Goal: Find specific page/section: Find specific page/section

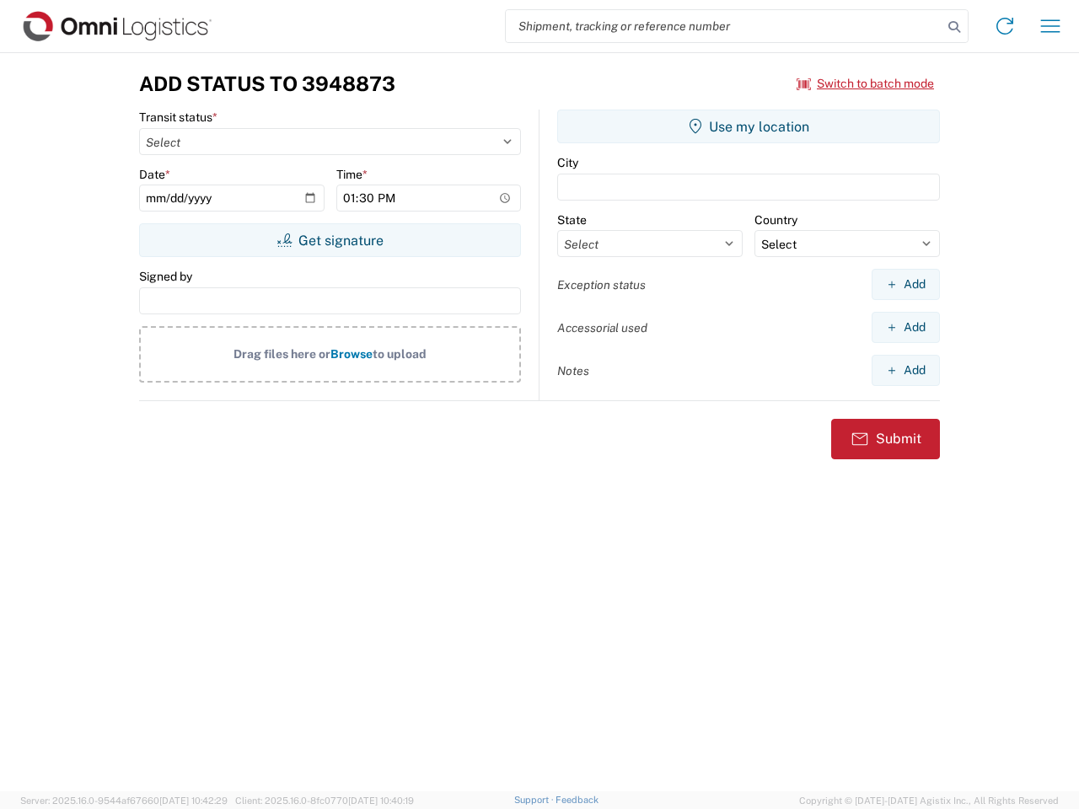
click at [724, 26] on input "search" at bounding box center [724, 26] width 437 height 32
click at [954, 27] on icon at bounding box center [954, 27] width 24 height 24
click at [1005, 26] on icon at bounding box center [1004, 26] width 27 height 27
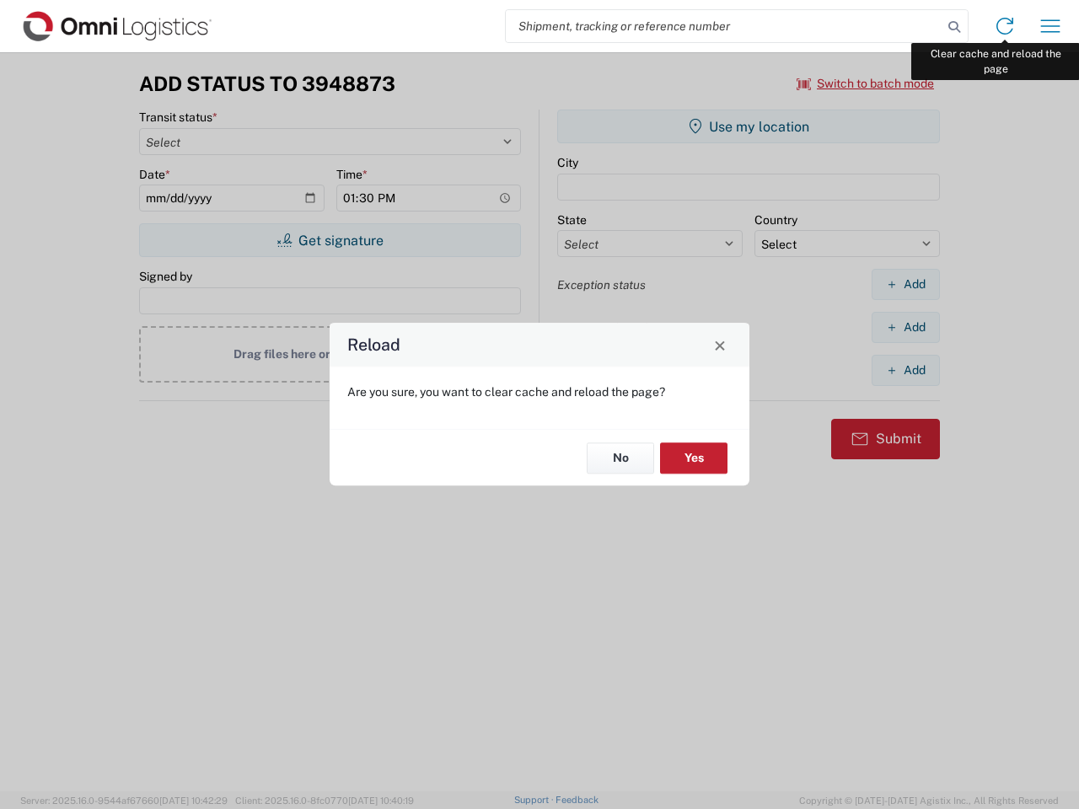
click at [1050, 26] on div "Reload Are you sure, you want to clear cache and reload the page? No Yes" at bounding box center [539, 404] width 1079 height 809
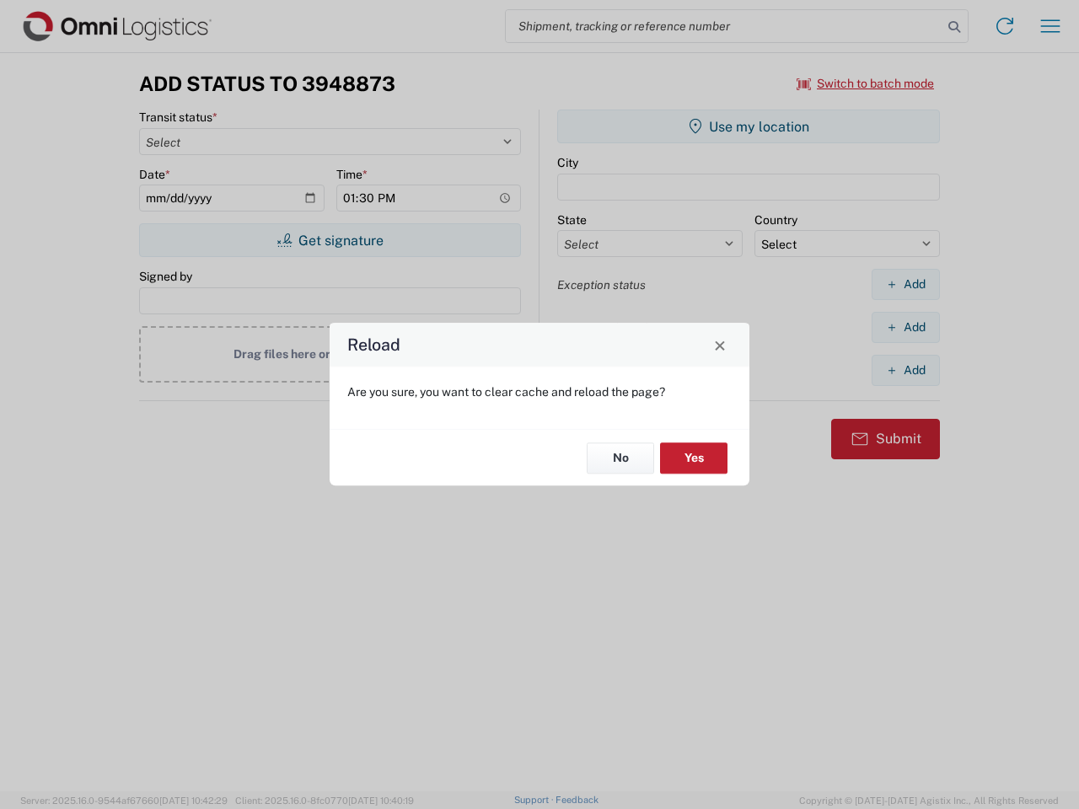
click at [866, 83] on div "Reload Are you sure, you want to clear cache and reload the page? No Yes" at bounding box center [539, 404] width 1079 height 809
click at [330, 240] on div "Reload Are you sure, you want to clear cache and reload the page? No Yes" at bounding box center [539, 404] width 1079 height 809
click at [748, 126] on div "Reload Are you sure, you want to clear cache and reload the page? No Yes" at bounding box center [539, 404] width 1079 height 809
click at [905, 284] on div "Reload Are you sure, you want to clear cache and reload the page? No Yes" at bounding box center [539, 404] width 1079 height 809
click at [905, 327] on div "Reload Are you sure, you want to clear cache and reload the page? No Yes" at bounding box center [539, 404] width 1079 height 809
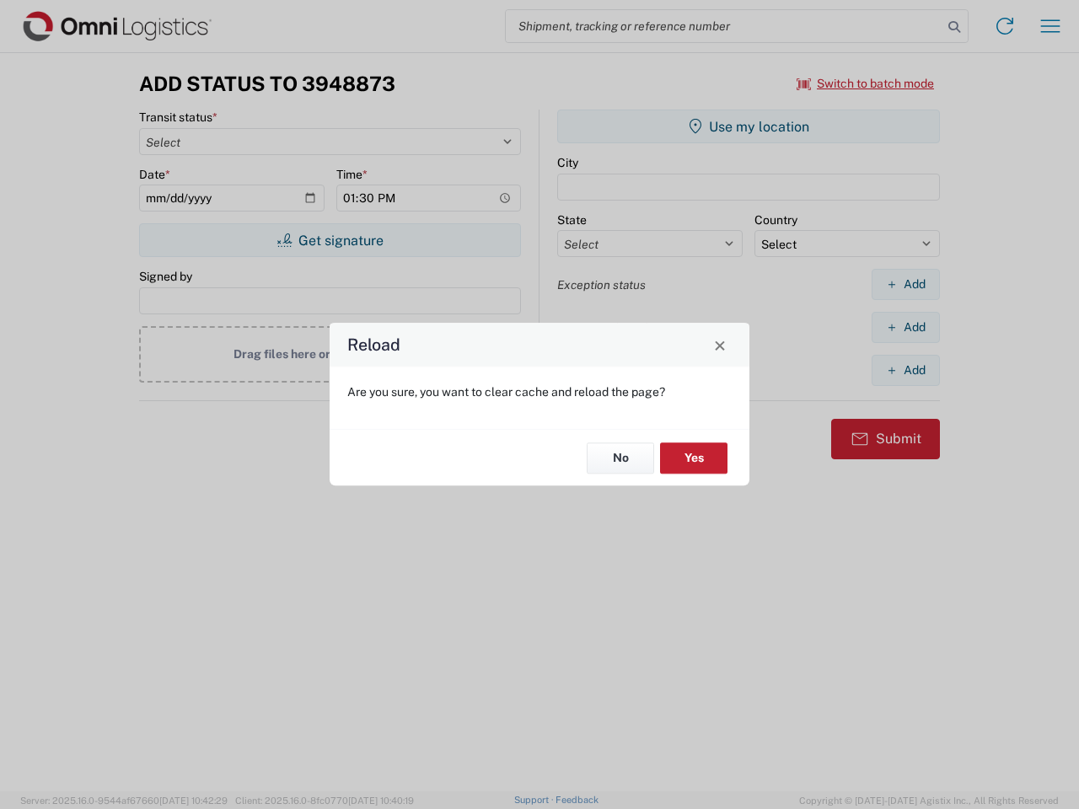
click at [905, 370] on div "Reload Are you sure, you want to clear cache and reload the page? No Yes" at bounding box center [539, 404] width 1079 height 809
